Goal: Transaction & Acquisition: Purchase product/service

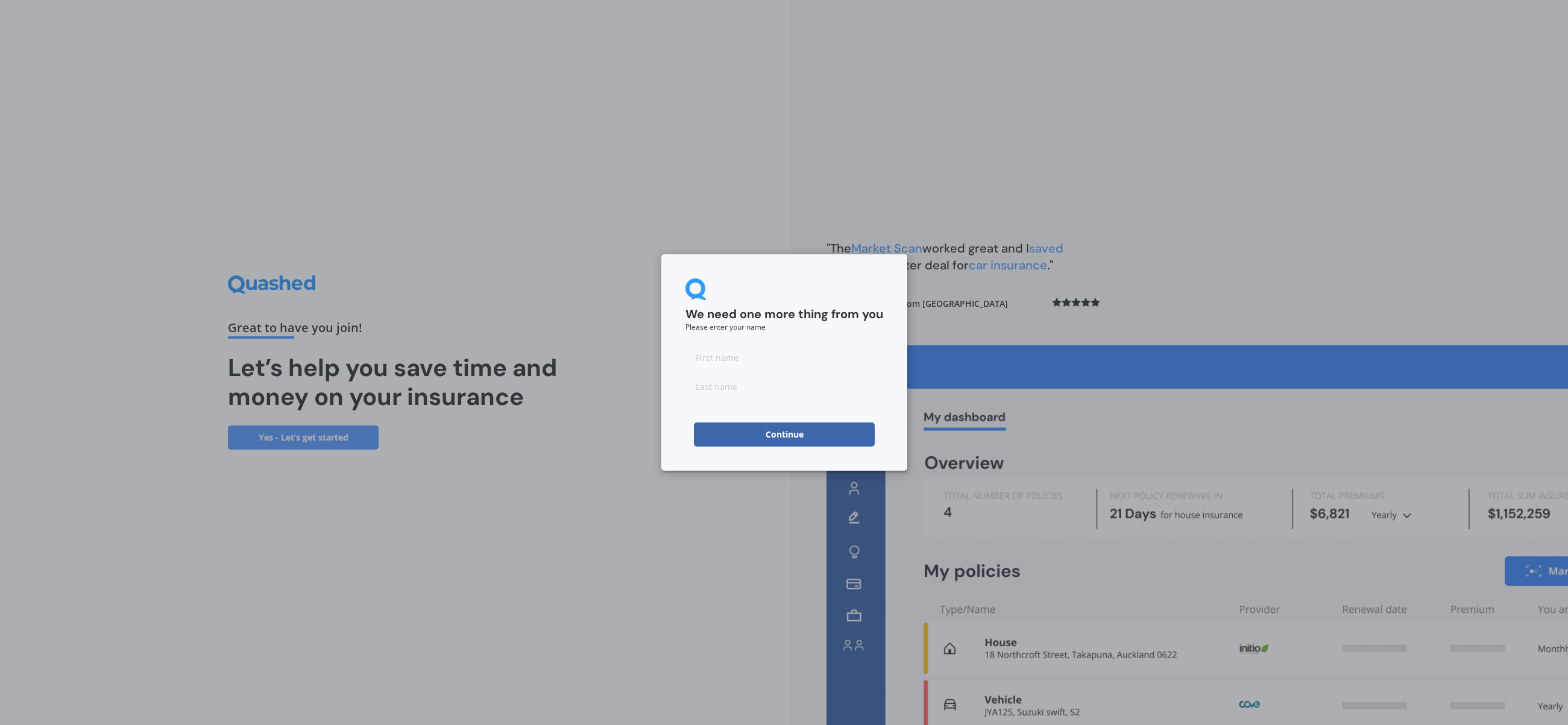
click at [754, 366] on input at bounding box center [785, 357] width 198 height 24
click at [720, 354] on input at bounding box center [785, 357] width 198 height 24
type input "[PERSON_NAME]"
click at [708, 390] on input at bounding box center [785, 386] width 198 height 24
type input "[PERSON_NAME]"
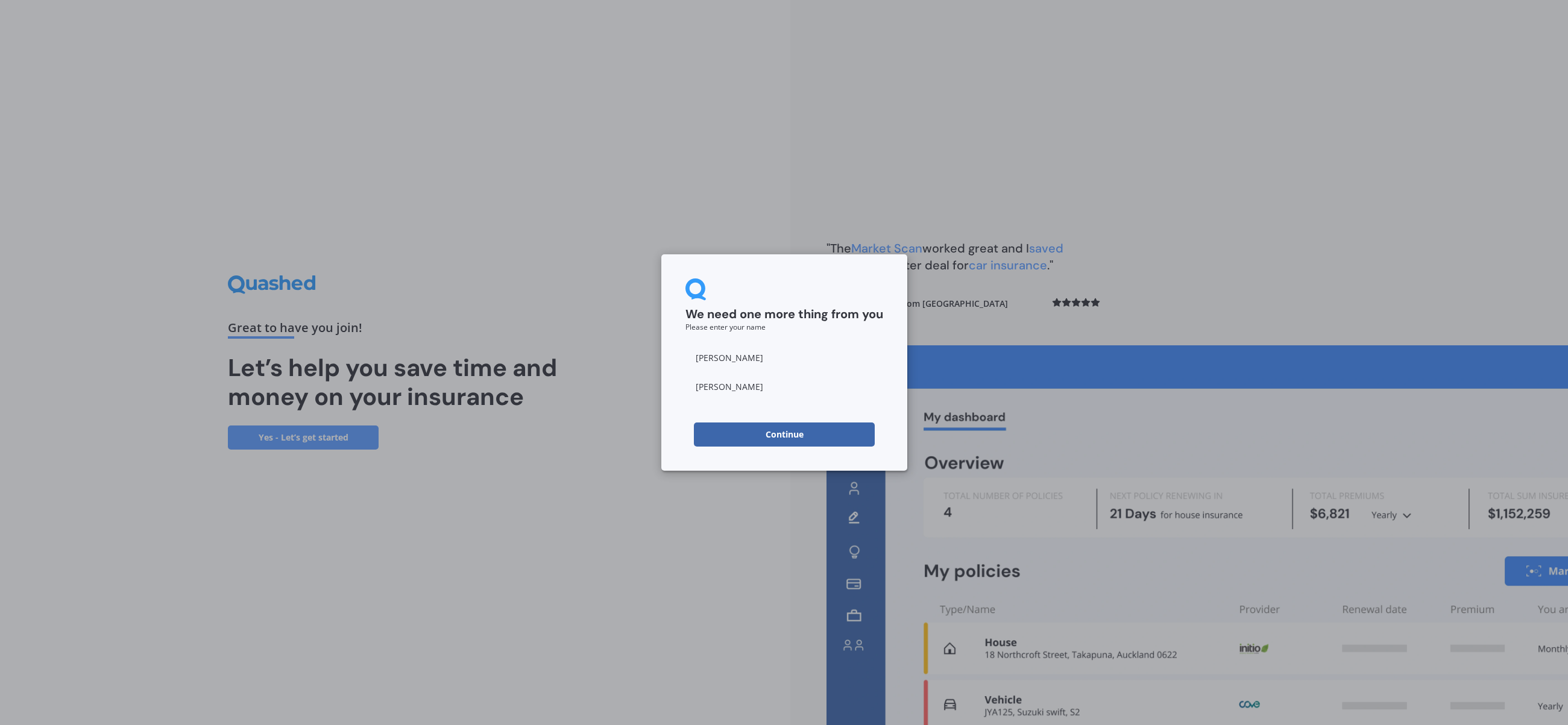
drag, startPoint x: 565, startPoint y: 284, endPoint x: 570, endPoint y: 291, distance: 8.6
click at [565, 284] on div "We need one more thing from you Please enter your name [PERSON_NAME] Continue" at bounding box center [784, 362] width 1568 height 725
click at [796, 431] on button "Continue" at bounding box center [784, 434] width 181 height 24
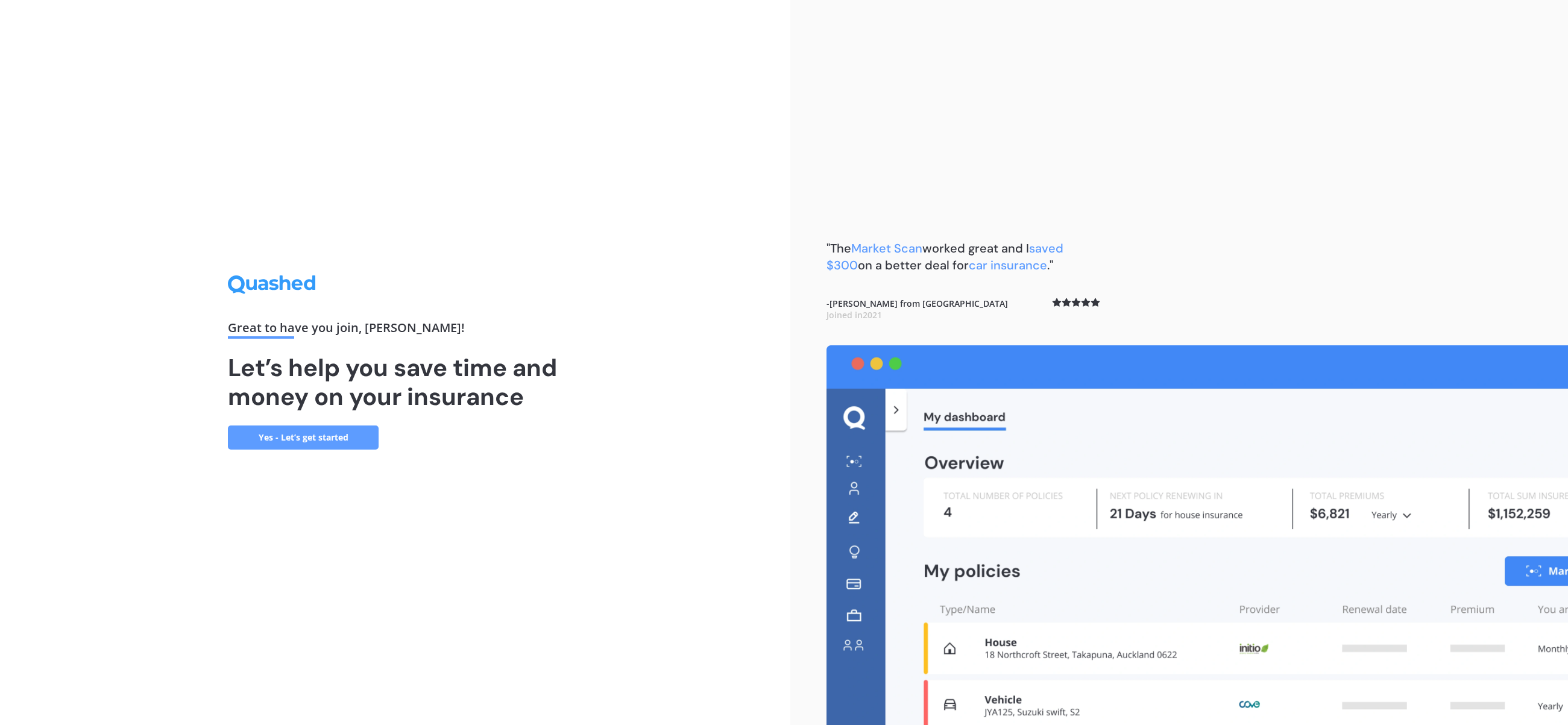
click at [312, 435] on link "Yes - Let’s get started" at bounding box center [303, 437] width 151 height 24
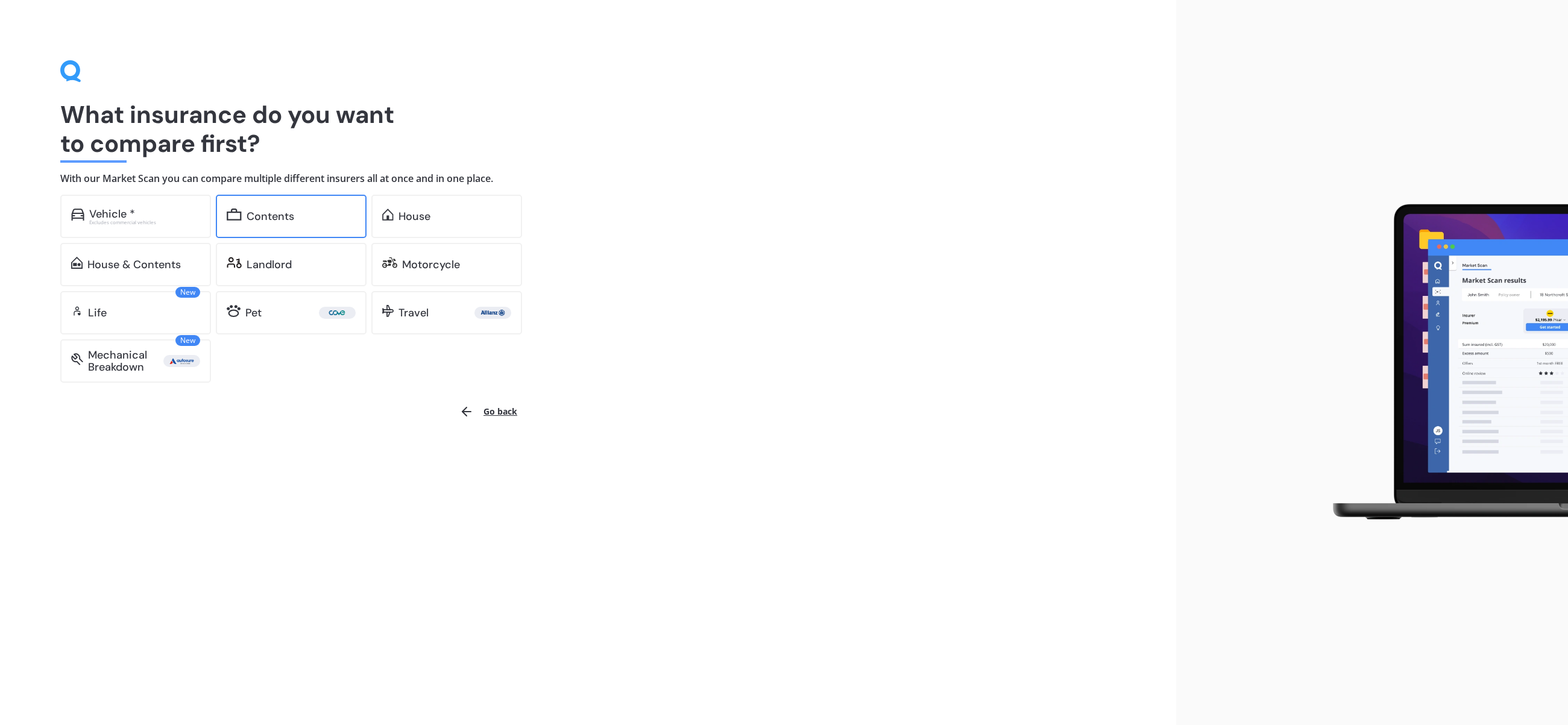
click at [319, 205] on div "Contents" at bounding box center [291, 217] width 151 height 43
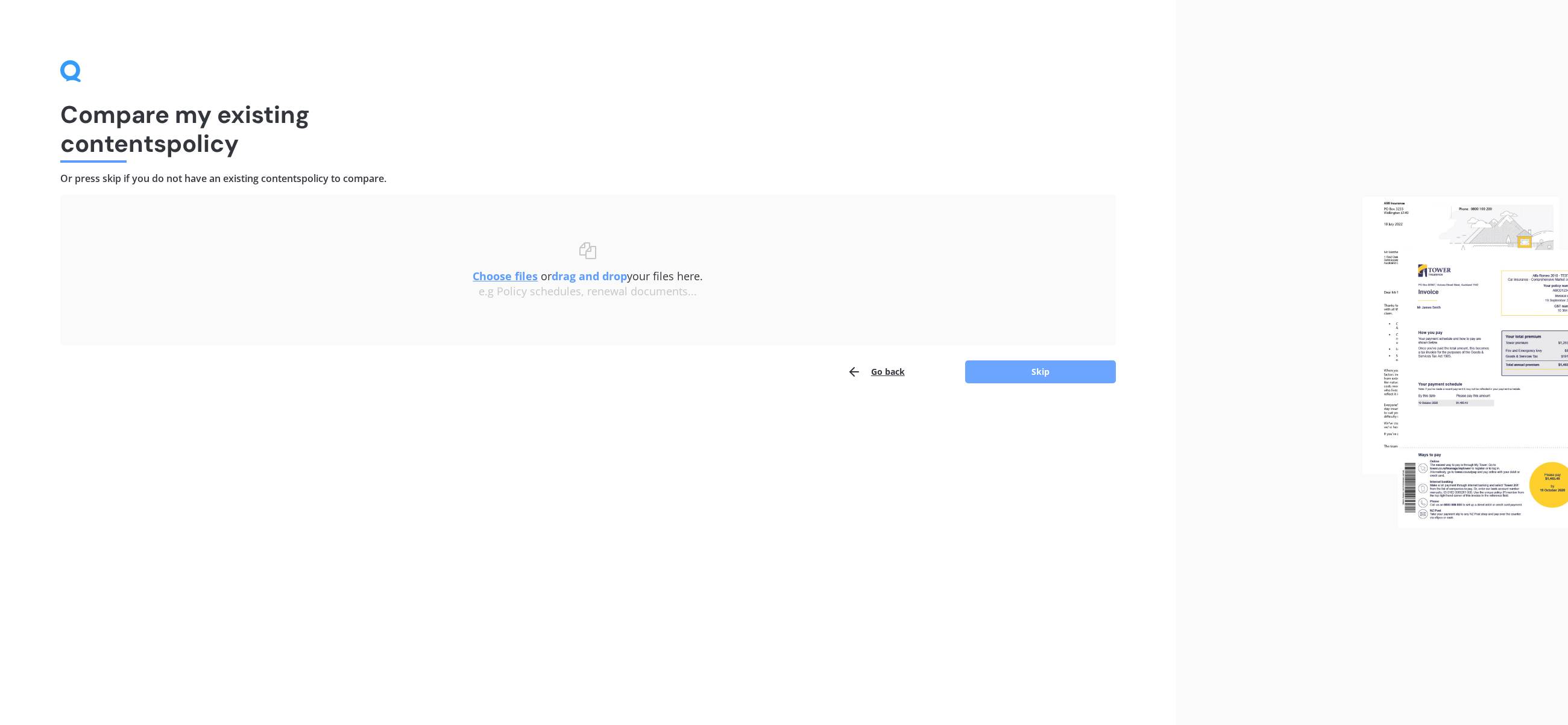
click at [1022, 379] on button "Skip" at bounding box center [1041, 372] width 151 height 23
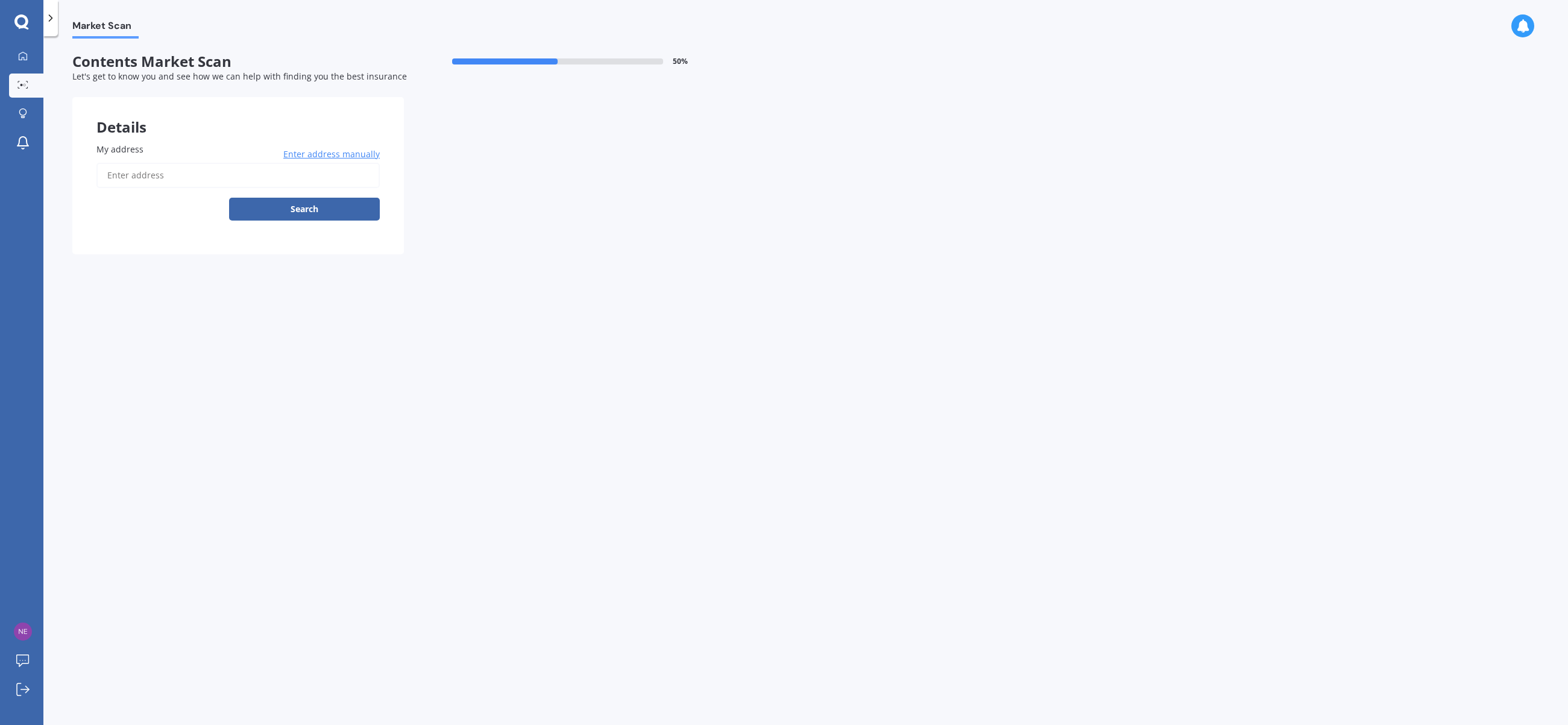
click at [126, 148] on span "My address" at bounding box center [120, 149] width 47 height 12
click at [126, 163] on input "My address" at bounding box center [238, 175] width 283 height 25
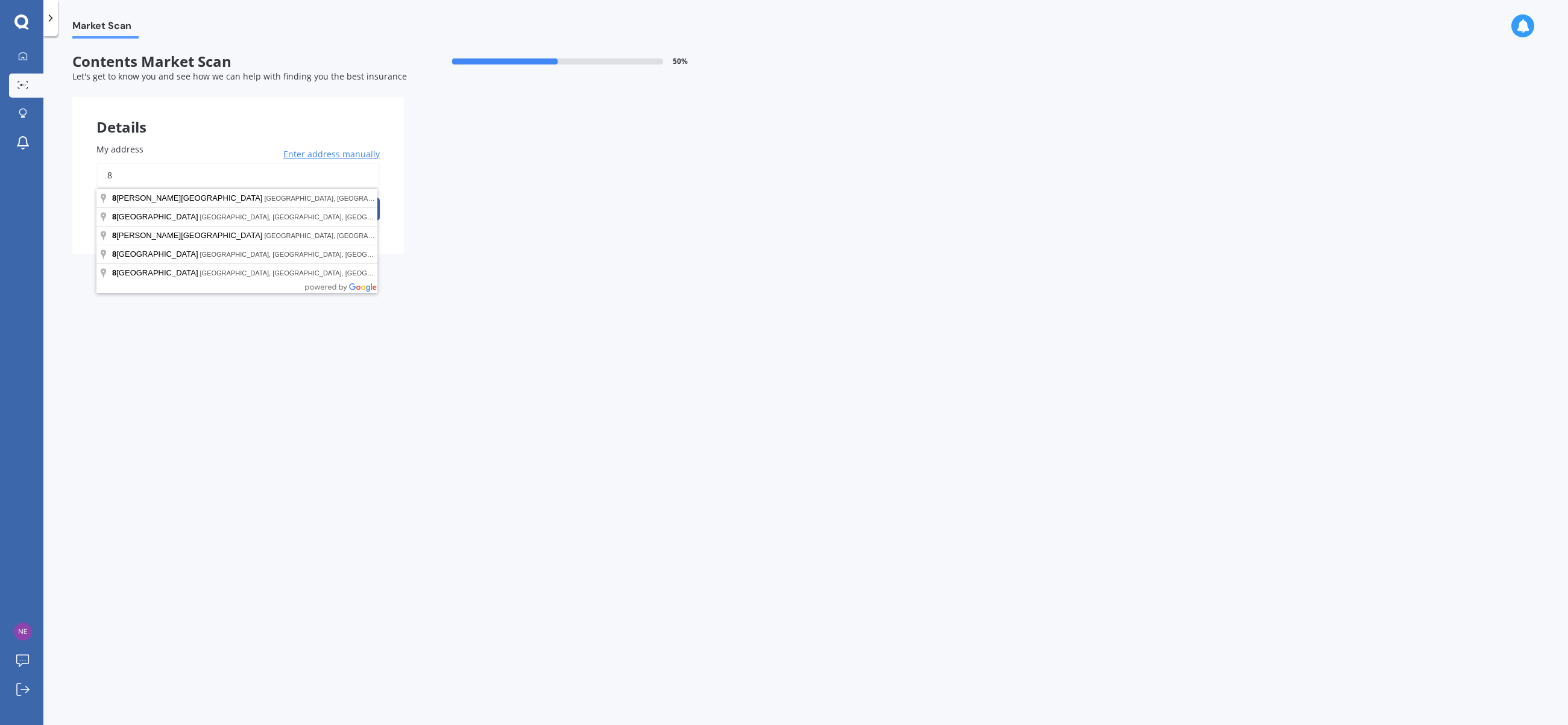
type input "8"
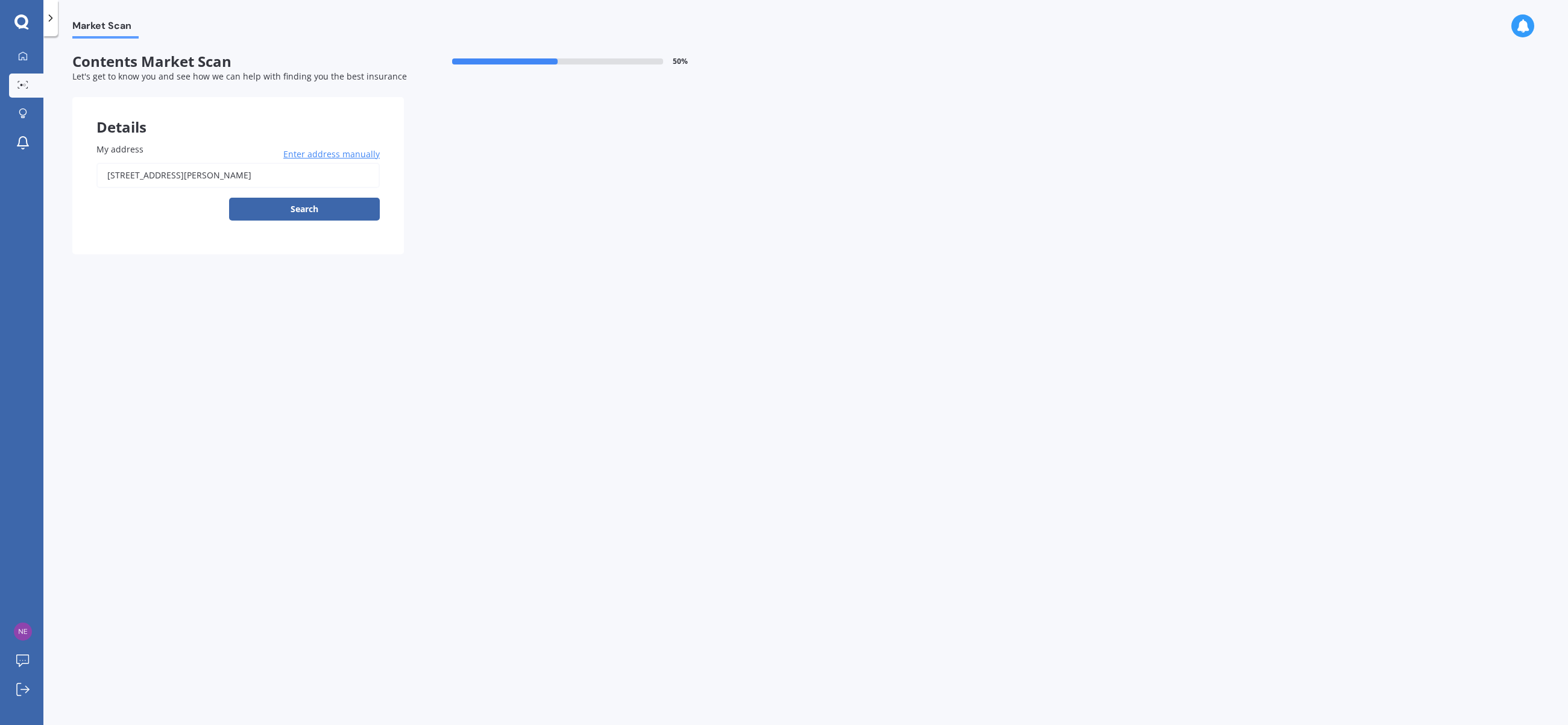
type input "[STREET_ADDRESS][PERSON_NAME]"
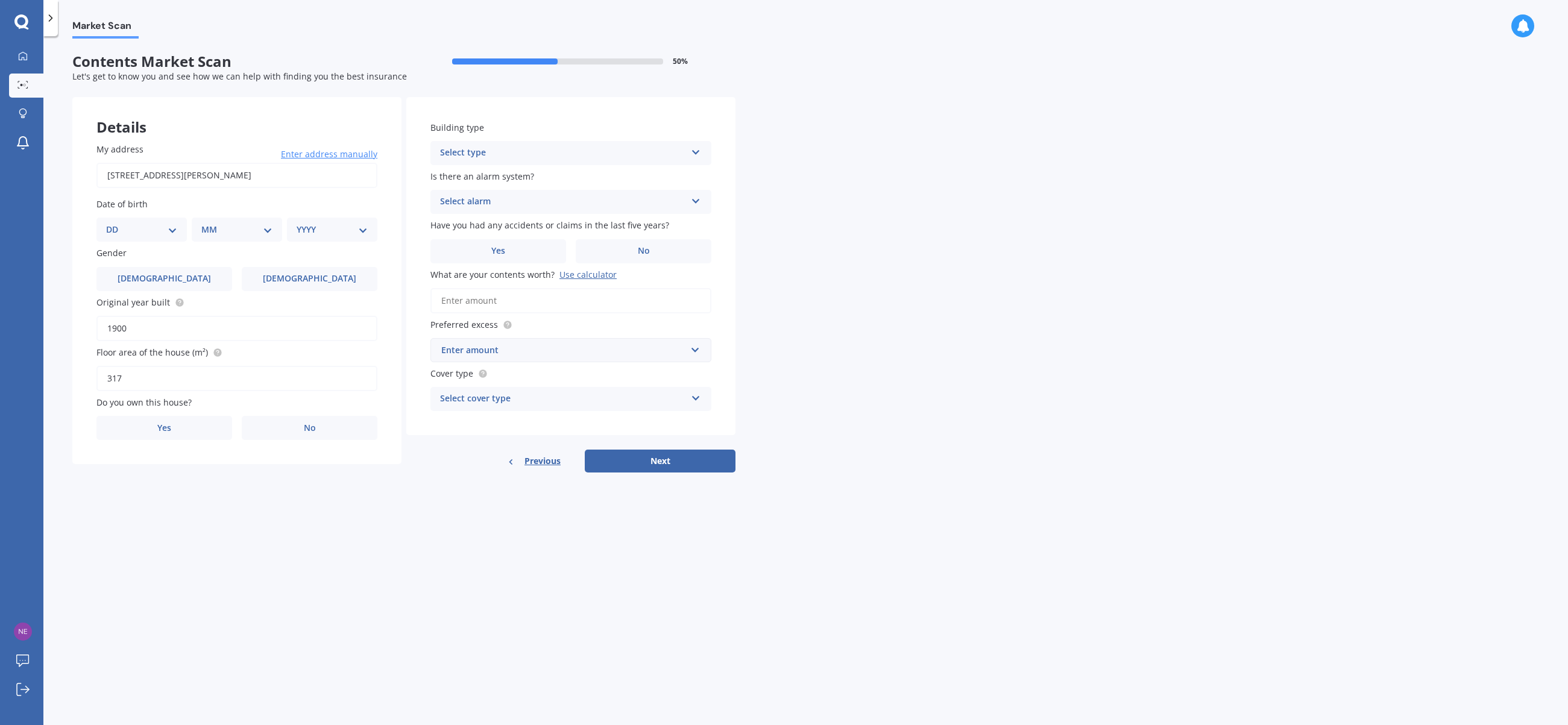
click at [172, 230] on select "DD 01 02 03 04 05 06 07 08 09 10 11 12 13 14 15 16 17 18 19 20 21 22 23 24 25 2…" at bounding box center [141, 229] width 71 height 13
select select "18"
click at [116, 223] on select "DD 01 02 03 04 05 06 07 08 09 10 11 12 13 14 15 16 17 18 19 20 21 22 23 24 25 2…" at bounding box center [141, 229] width 71 height 13
click at [265, 230] on select "MM 01 02 03 04 05 06 07 08 09 10 11 12" at bounding box center [239, 229] width 66 height 13
select select "09"
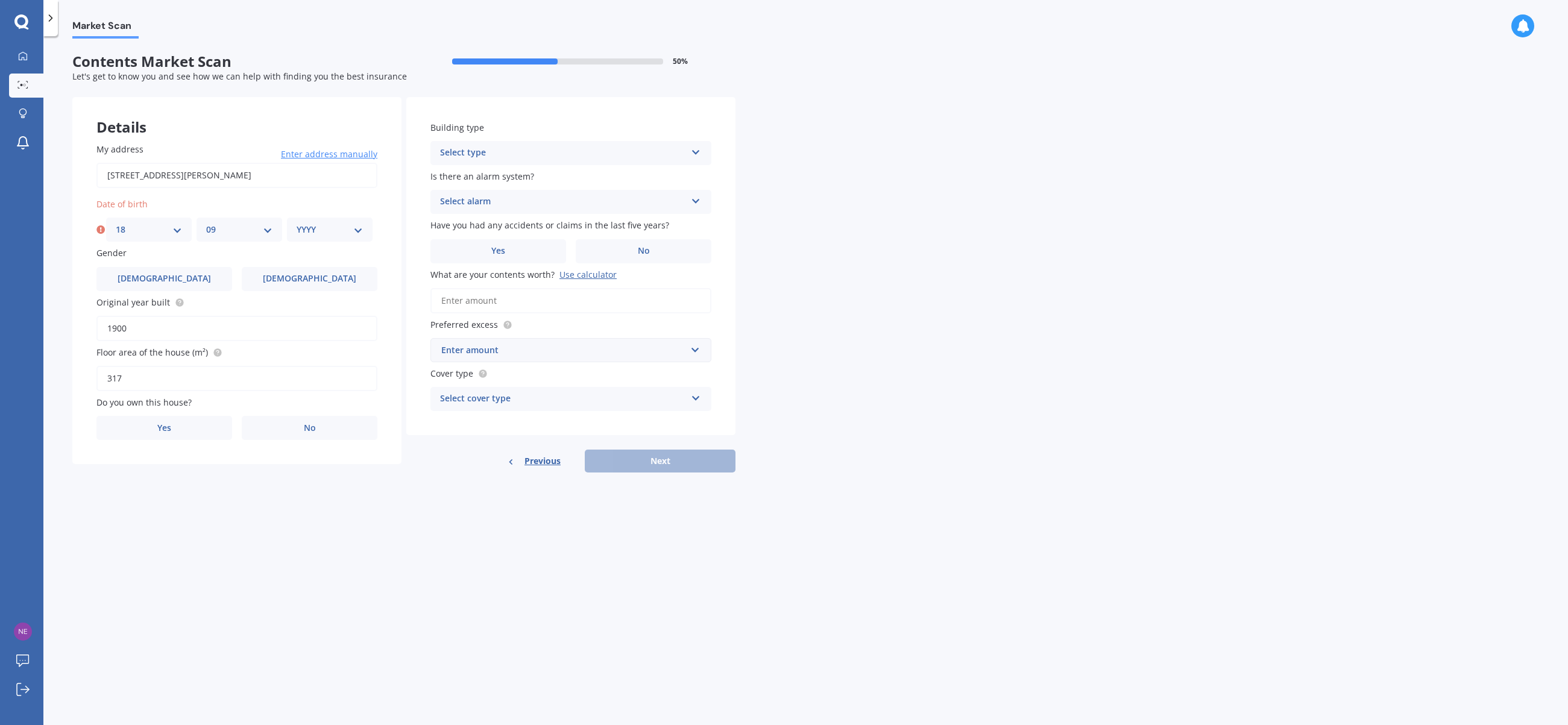
click at [206, 223] on select "MM 01 02 03 04 05 06 07 08 09 10 11 12" at bounding box center [239, 229] width 66 height 13
click at [355, 231] on select "YYYY 2009 2008 2007 2006 2005 2004 2003 2002 2001 2000 1999 1998 1997 1996 1995…" at bounding box center [329, 229] width 66 height 13
select select "1998"
click at [296, 223] on select "YYYY 2009 2008 2007 2006 2005 2004 2003 2002 2001 2000 1999 1998 1997 1996 1995…" at bounding box center [329, 229] width 66 height 13
click at [293, 283] on span "[DEMOGRAPHIC_DATA]" at bounding box center [309, 278] width 96 height 11
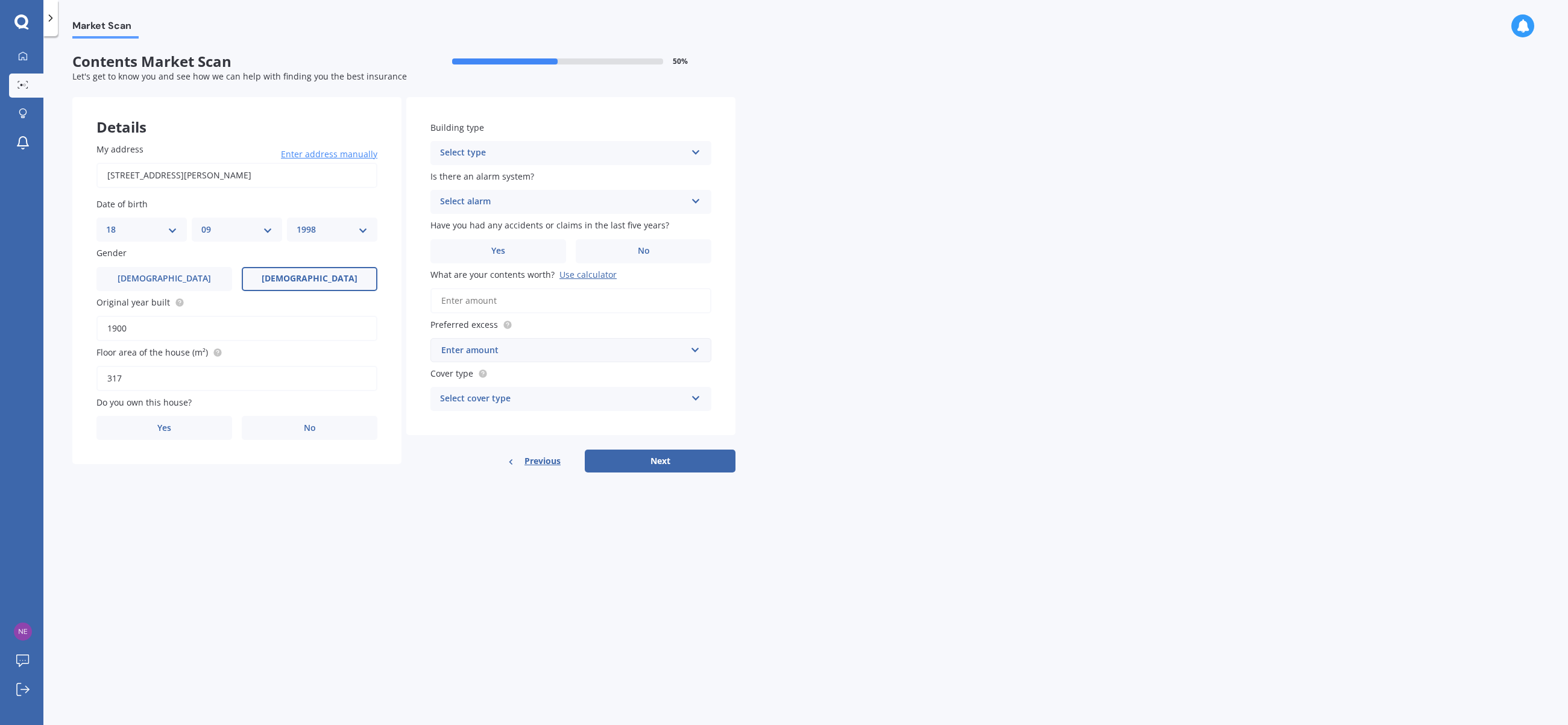
click at [0, 0] on input "[DEMOGRAPHIC_DATA]" at bounding box center [0, 0] width 0 height 0
click at [290, 432] on label "No" at bounding box center [309, 427] width 136 height 24
click at [0, 0] on input "No" at bounding box center [0, 0] width 0 height 0
click at [264, 478] on div "Select occupant" at bounding box center [228, 477] width 246 height 14
click at [263, 501] on div "Tenant" at bounding box center [237, 500] width 280 height 22
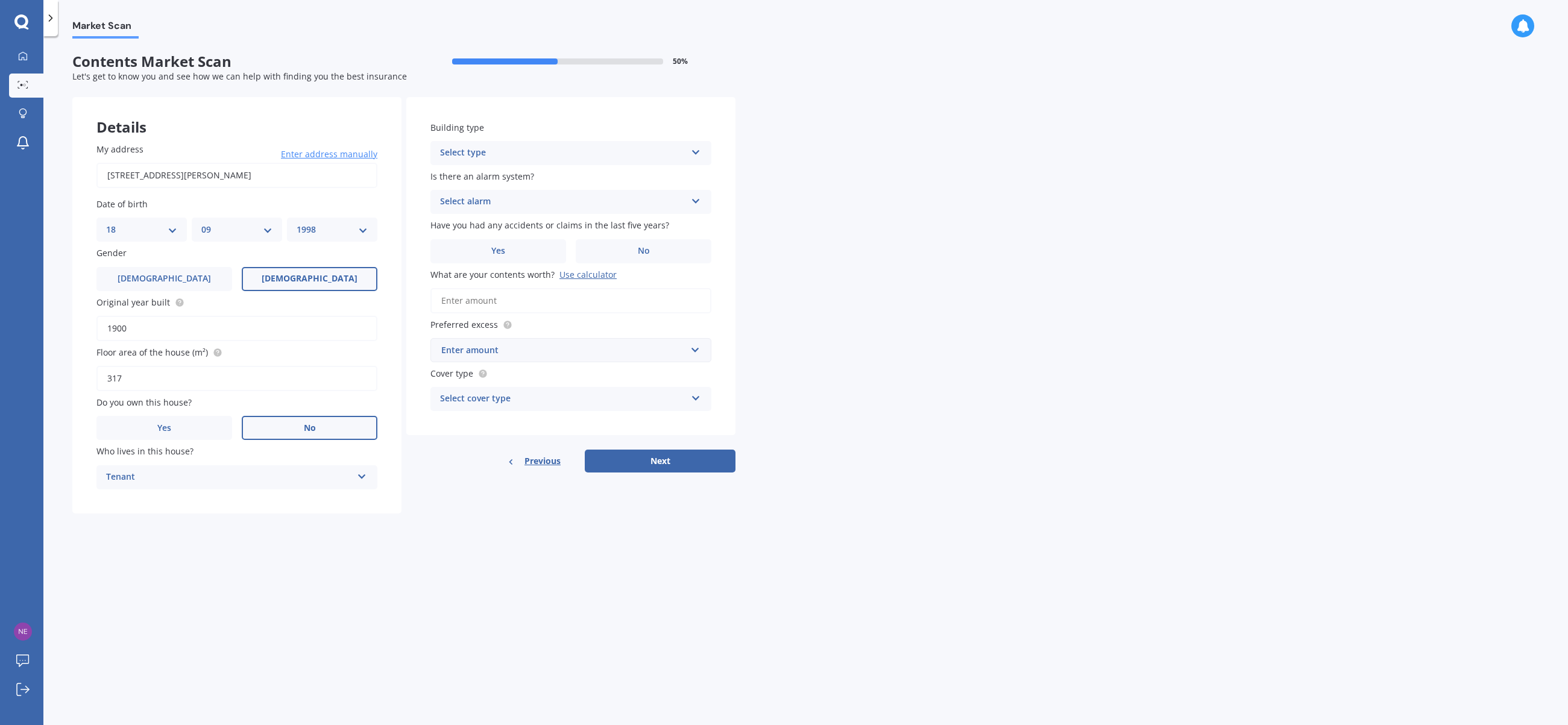
click at [361, 477] on icon at bounding box center [362, 474] width 11 height 9
drag, startPoint x: 336, startPoint y: 511, endPoint x: 340, endPoint y: 505, distance: 7.2
click at [340, 506] on div "Tenant" at bounding box center [237, 500] width 280 height 22
click at [550, 152] on div "Select type" at bounding box center [562, 153] width 246 height 14
click at [570, 215] on div "Multi-unit (in a block of 7-10)" at bounding box center [571, 220] width 280 height 22
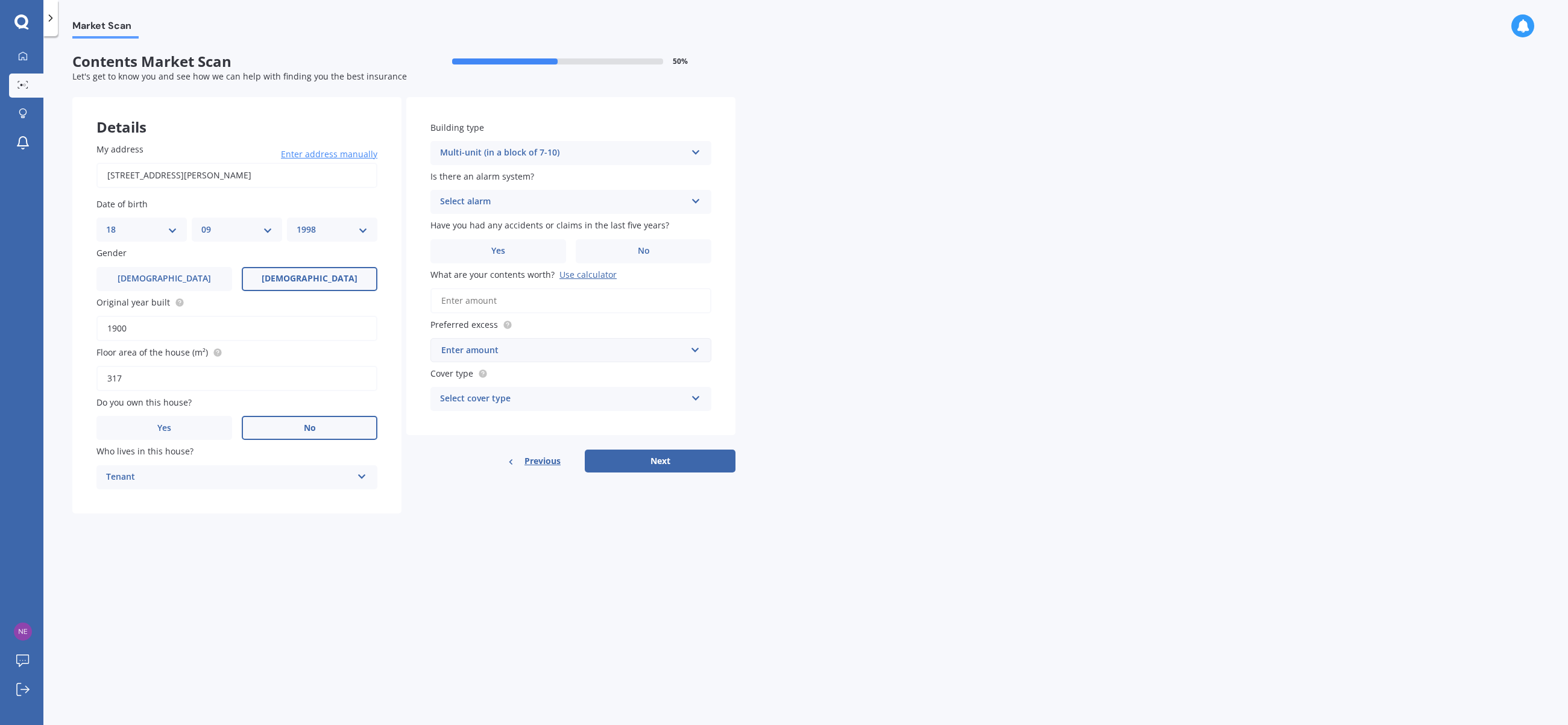
click at [532, 203] on div "Select alarm" at bounding box center [562, 202] width 246 height 14
click at [524, 265] on div "No" at bounding box center [571, 268] width 280 height 22
click at [622, 251] on label "No" at bounding box center [643, 251] width 136 height 24
click at [0, 0] on input "No" at bounding box center [0, 0] width 0 height 0
click at [489, 302] on input "What are your contents worth? Use calculator" at bounding box center [571, 301] width 281 height 25
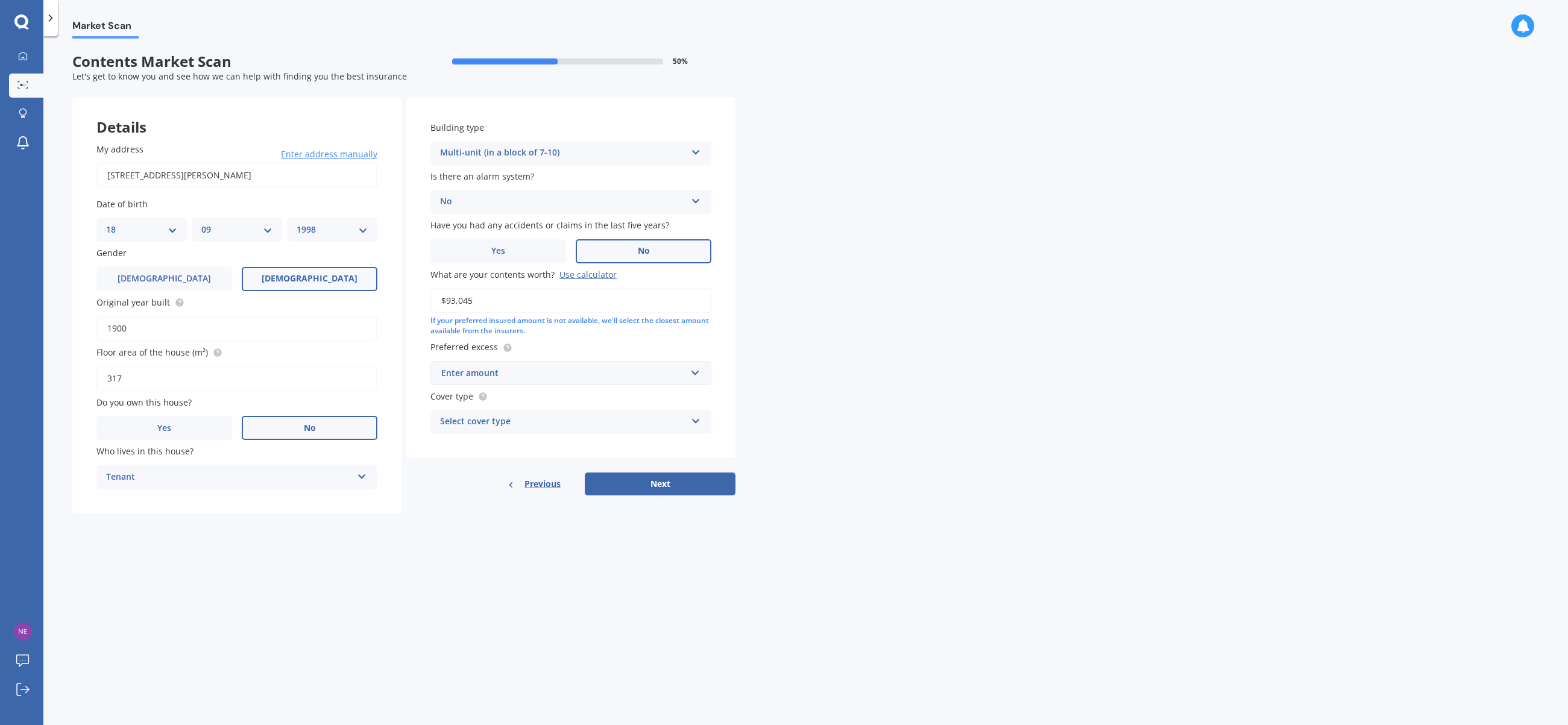
type input "$93,045"
click at [543, 366] on div "Enter amount" at bounding box center [563, 372] width 244 height 13
click at [536, 410] on div "$300" at bounding box center [571, 418] width 280 height 22
click at [509, 424] on div "Select cover type" at bounding box center [562, 421] width 246 height 14
click at [509, 446] on div "High" at bounding box center [571, 445] width 280 height 22
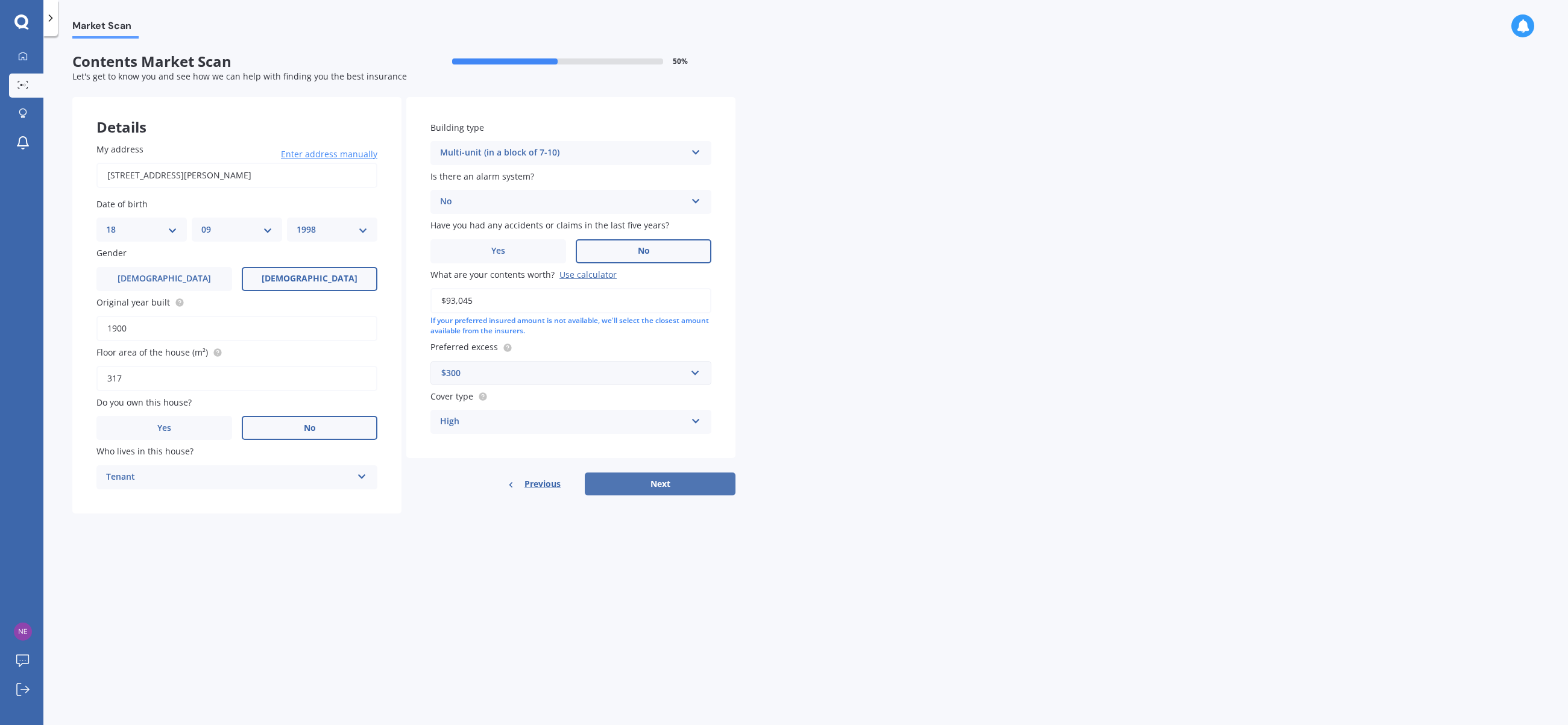
click at [691, 488] on button "Next" at bounding box center [660, 484] width 151 height 23
select select "18"
select select "09"
select select "1998"
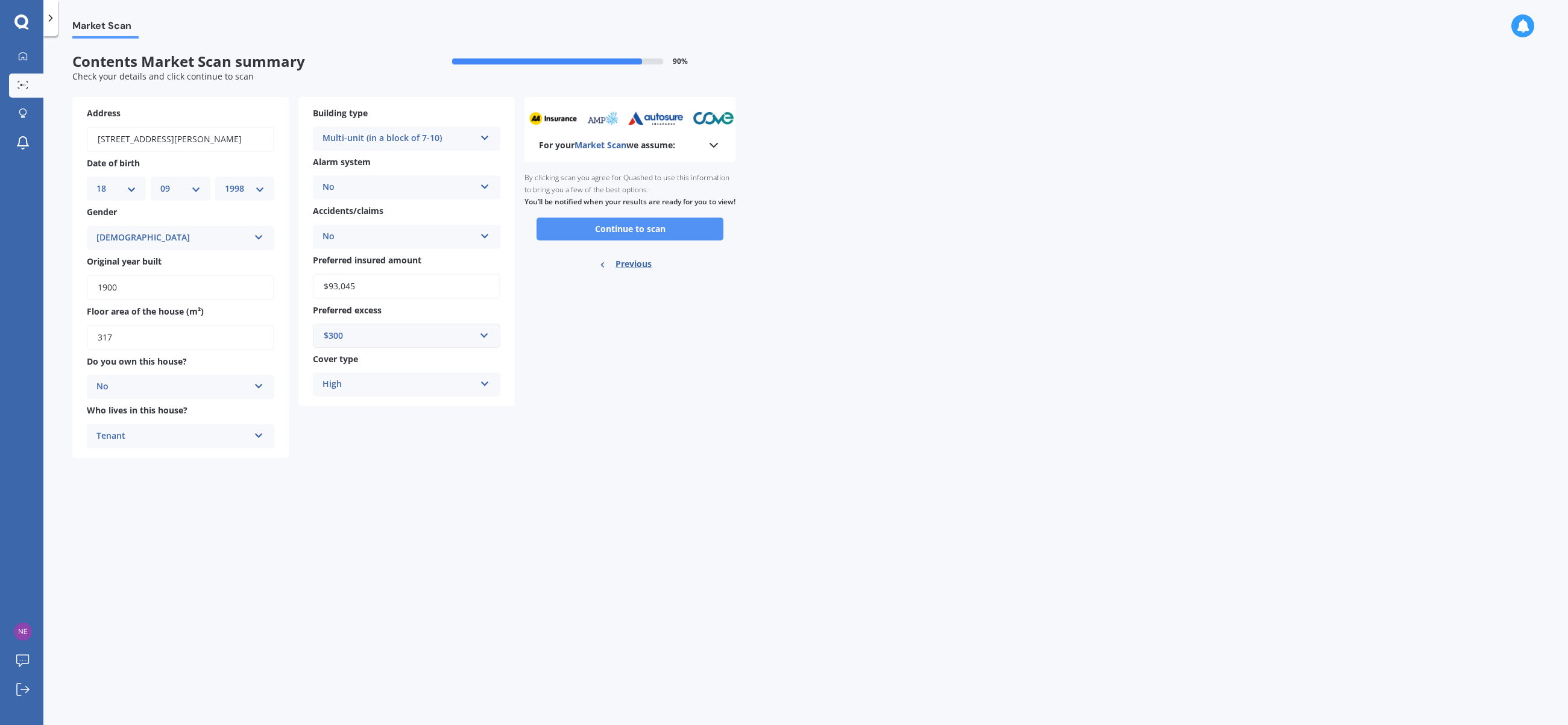
click at [627, 241] on button "Continue to scan" at bounding box center [630, 229] width 187 height 23
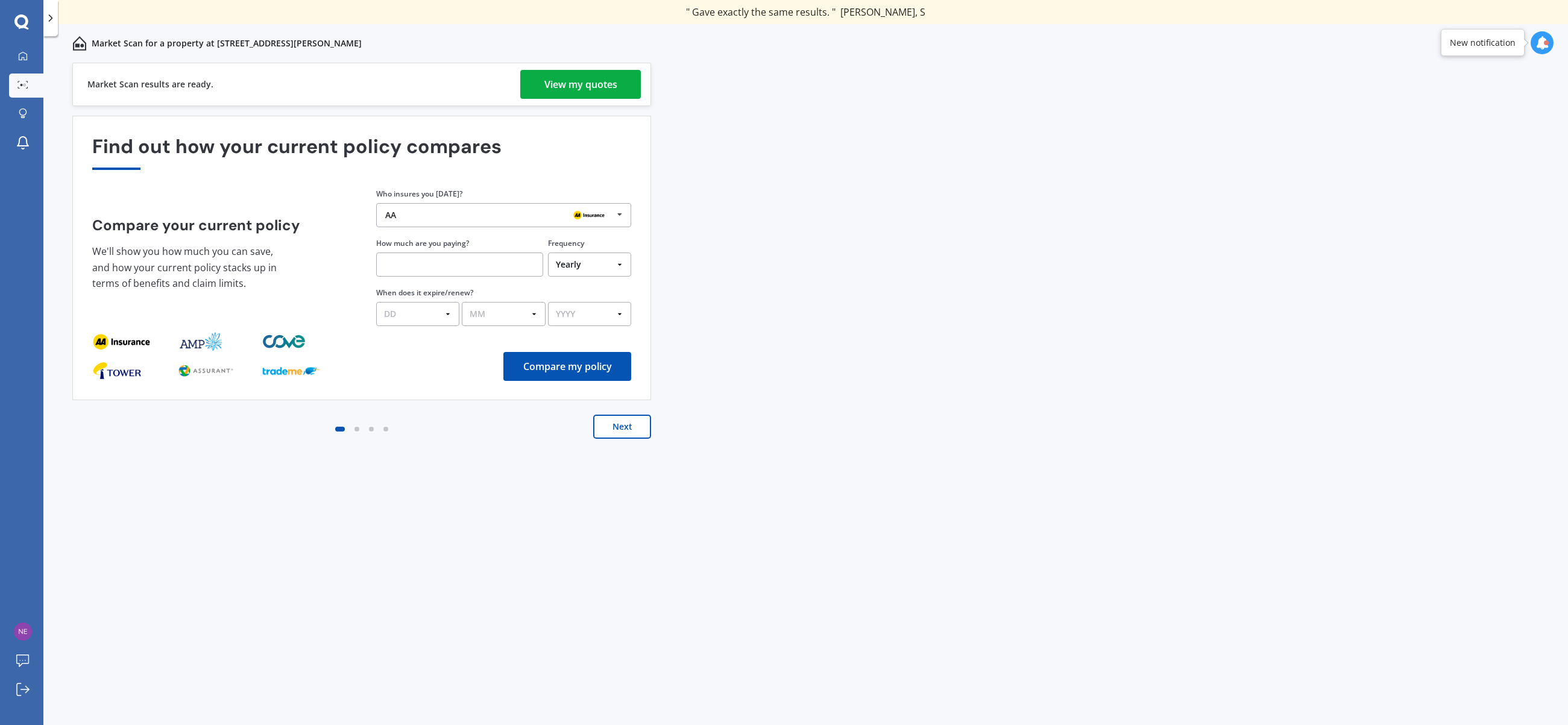
click at [585, 82] on div "View my quotes" at bounding box center [581, 84] width 73 height 29
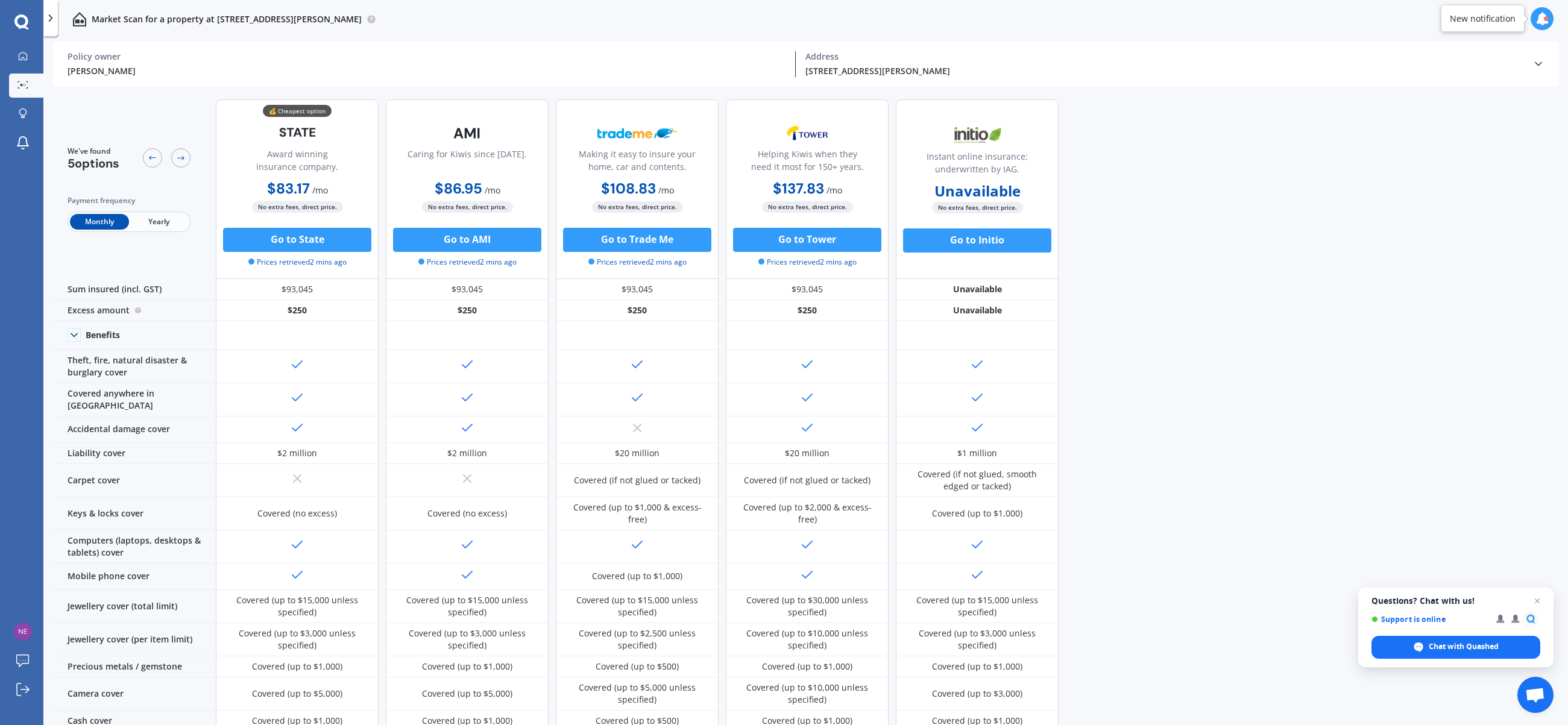
click at [165, 218] on span "Yearly" at bounding box center [158, 221] width 59 height 15
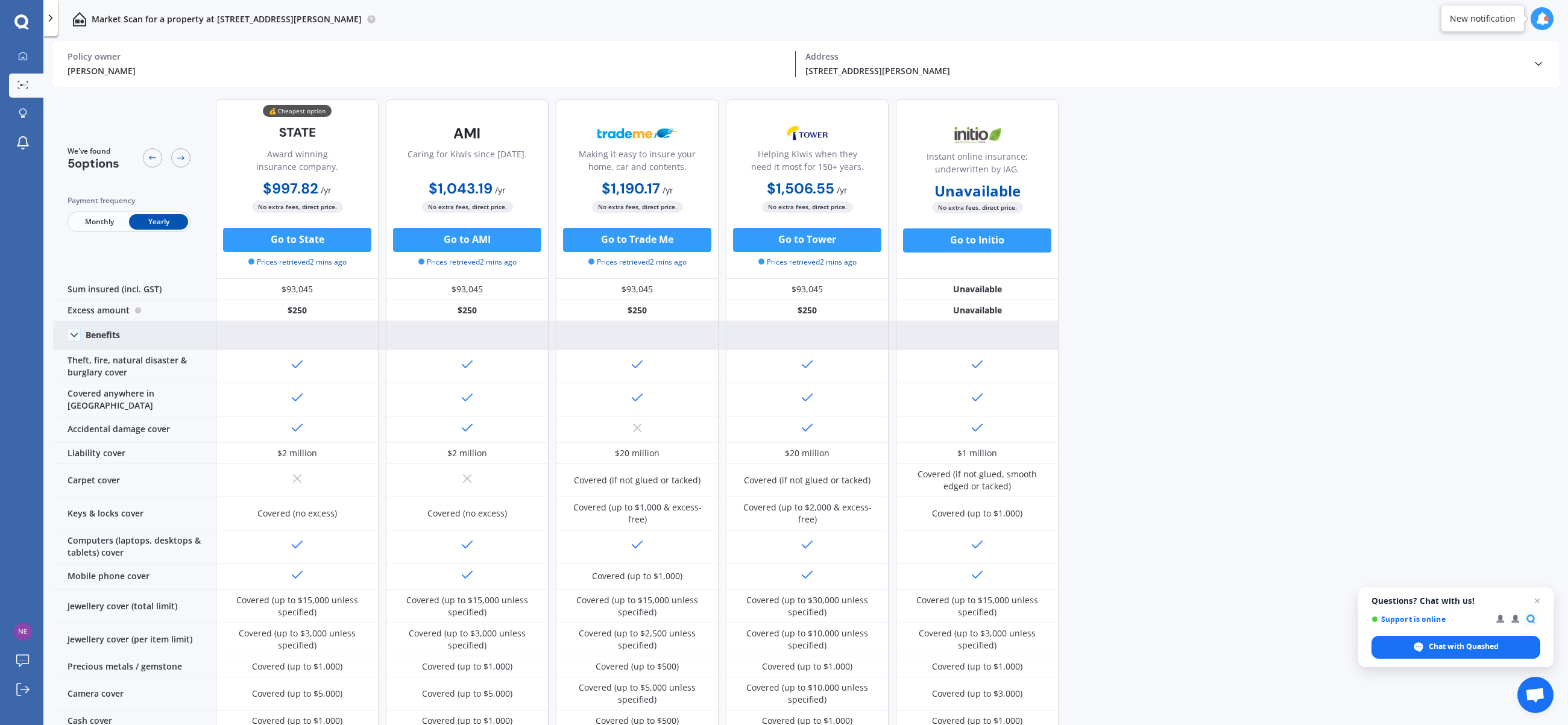
click at [74, 335] on icon at bounding box center [74, 335] width 12 height 12
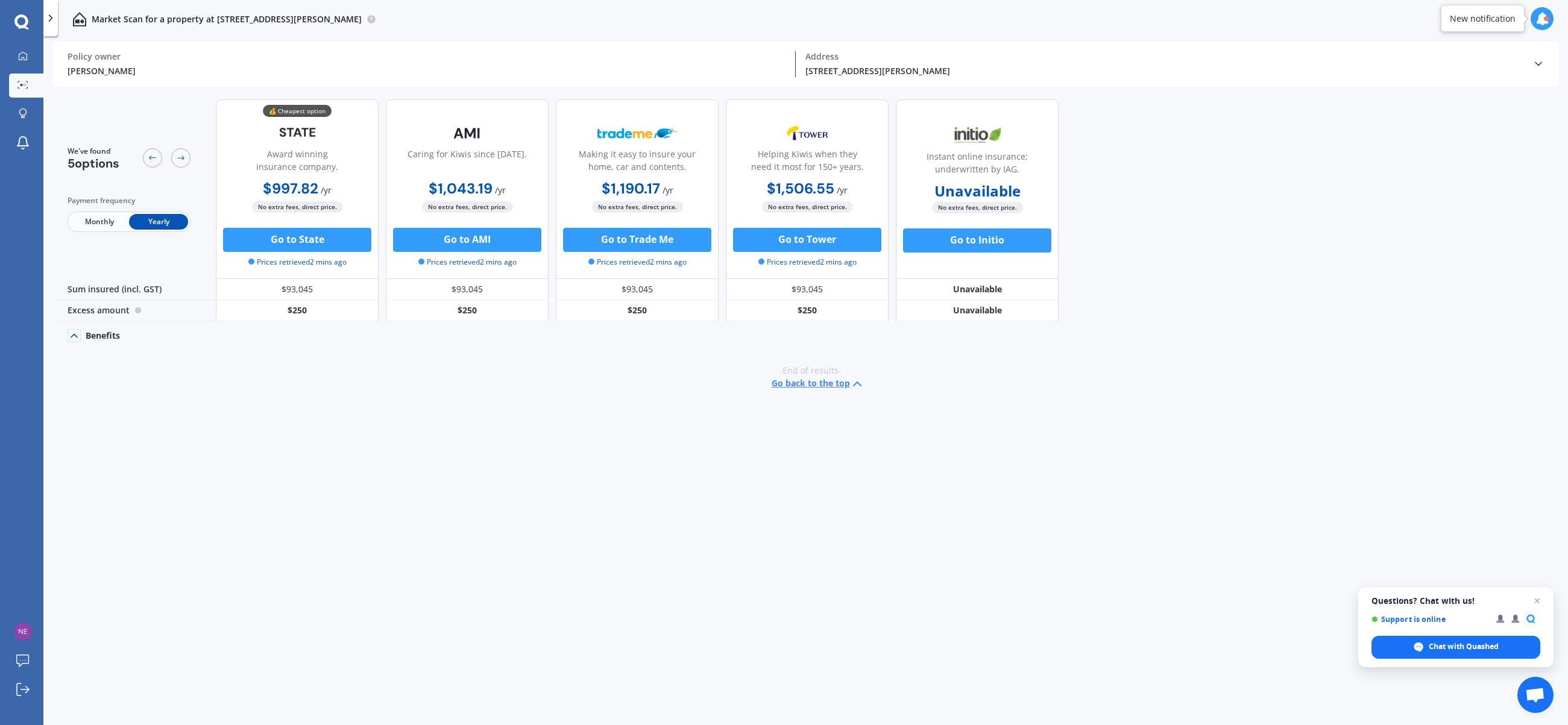
click at [74, 335] on icon at bounding box center [74, 335] width 12 height 12
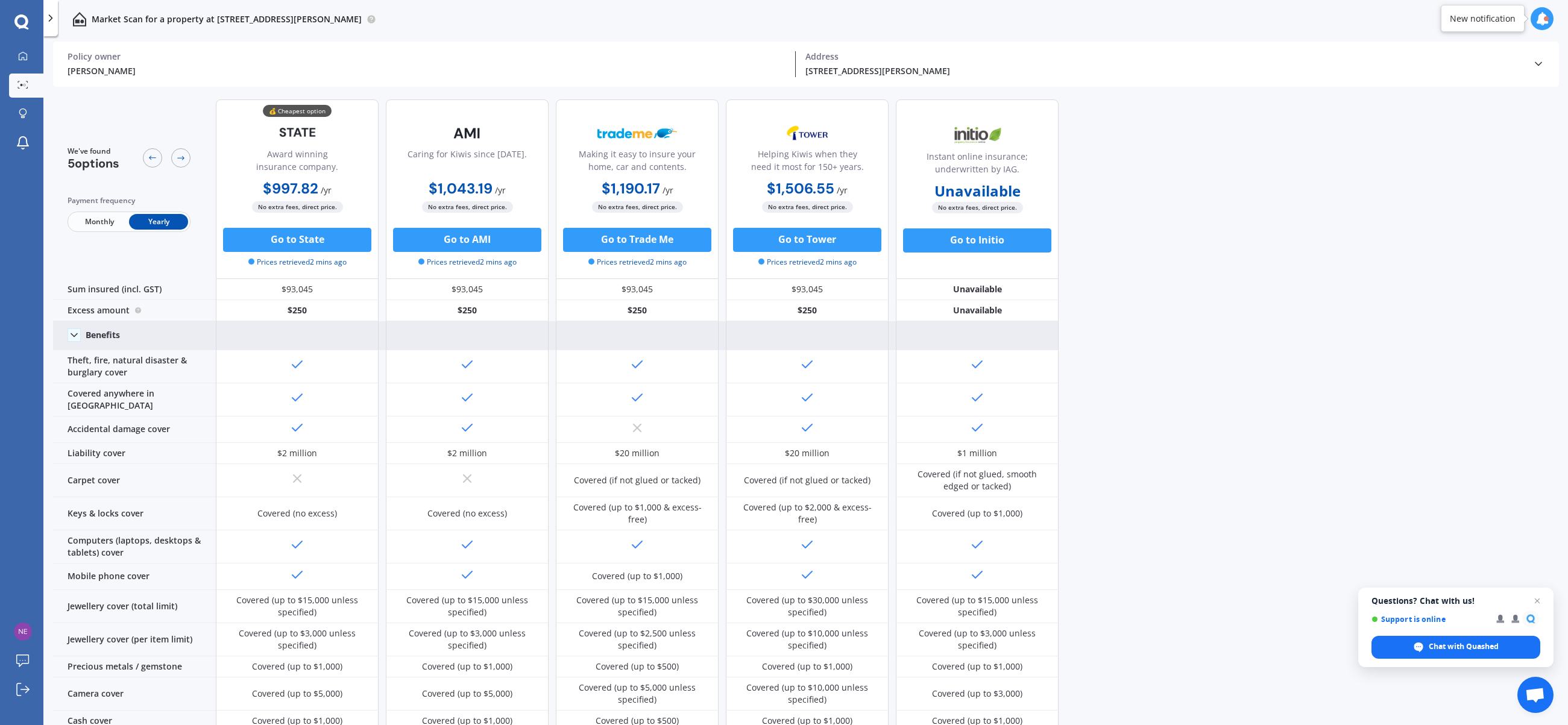
click at [90, 214] on span "Monthly" at bounding box center [99, 221] width 59 height 15
click at [166, 221] on span "Yearly" at bounding box center [158, 221] width 59 height 15
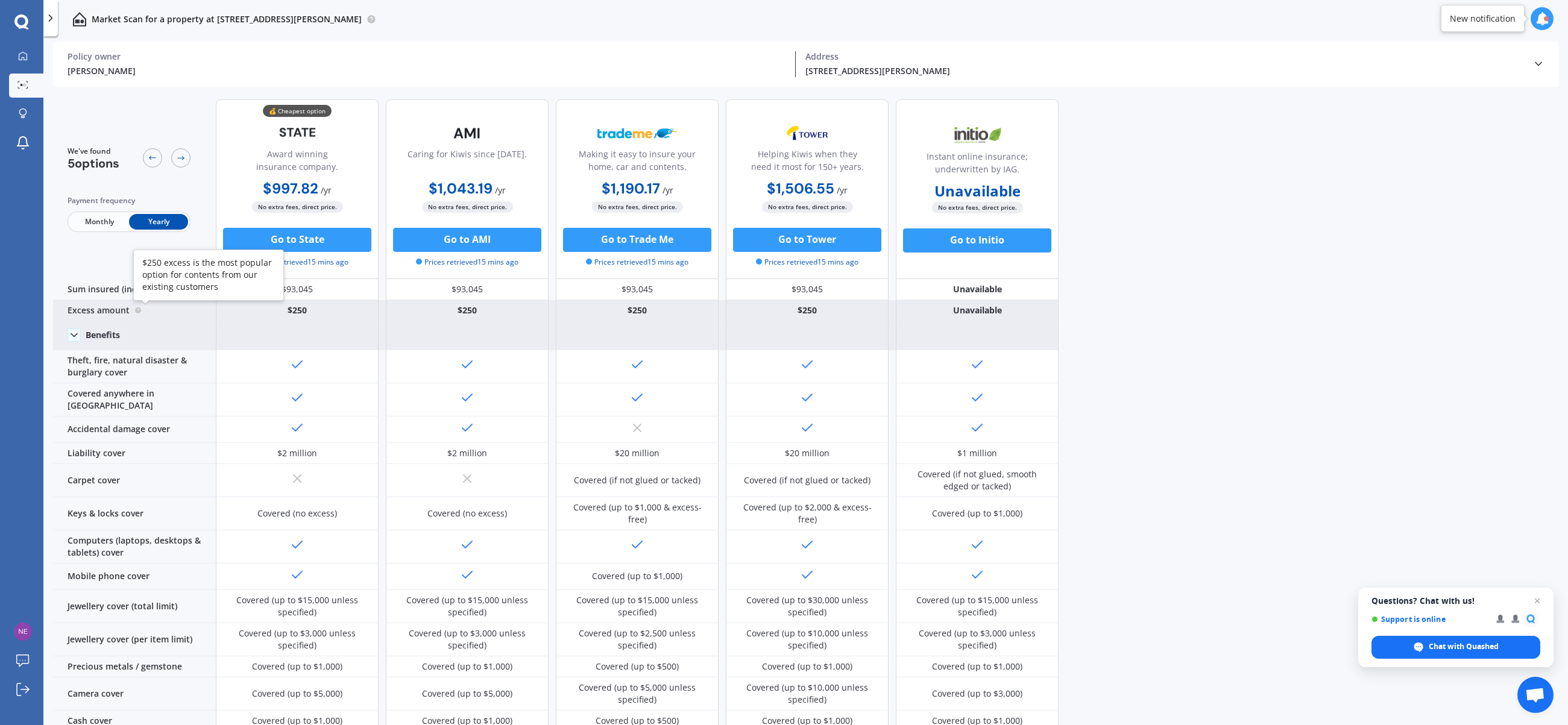
click at [137, 309] on icon at bounding box center [138, 309] width 2 height 2
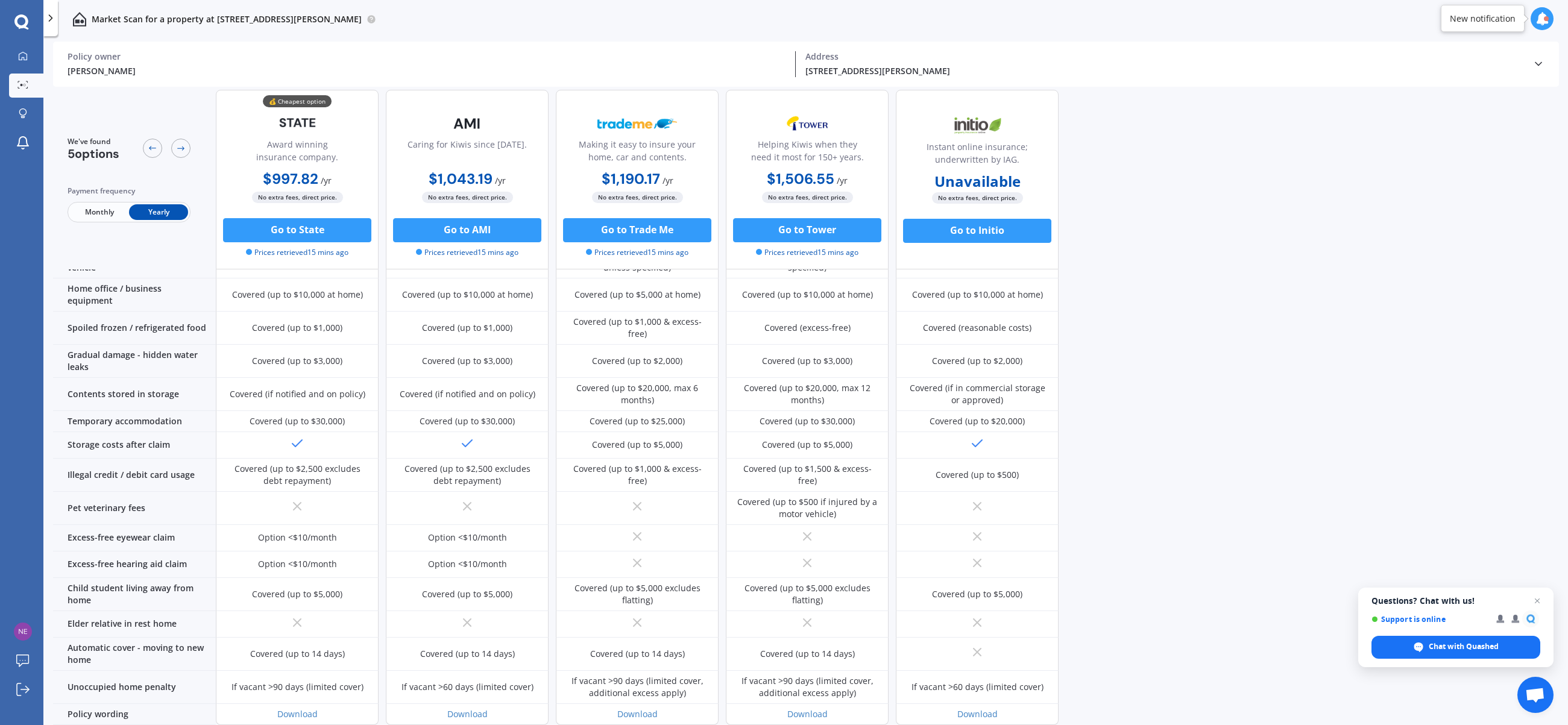
scroll to position [622, 0]
